Goal: Information Seeking & Learning: Find contact information

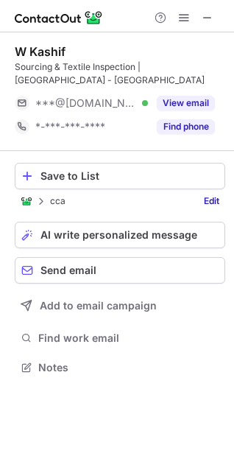
scroll to position [7, 7]
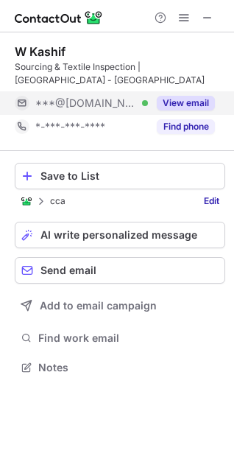
click at [184, 96] on button "View email" at bounding box center [186, 103] width 58 height 15
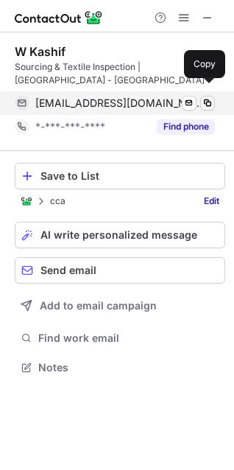
click at [209, 97] on span at bounding box center [208, 103] width 12 height 12
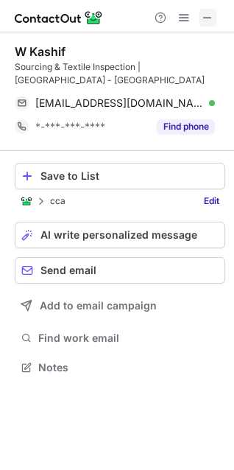
click at [211, 14] on span at bounding box center [208, 18] width 12 height 12
